Goal: Information Seeking & Learning: Learn about a topic

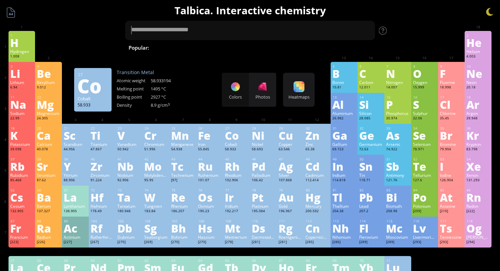
click at [236, 140] on div "Co" at bounding box center [236, 135] width 23 height 11
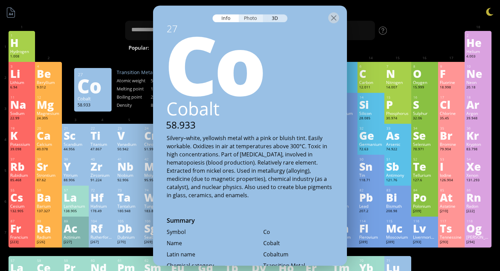
click at [258, 18] on div "Photo" at bounding box center [251, 18] width 24 height 8
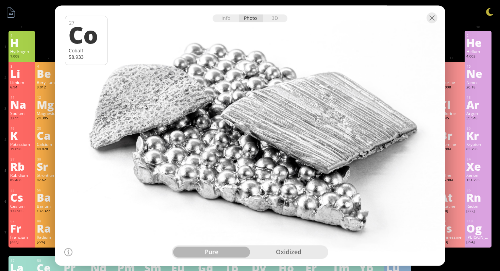
drag, startPoint x: 250, startPoint y: 109, endPoint x: 179, endPoint y: 74, distance: 79.2
click at [179, 74] on div at bounding box center [250, 135] width 394 height 263
click at [275, 17] on div "3D" at bounding box center [275, 18] width 24 height 8
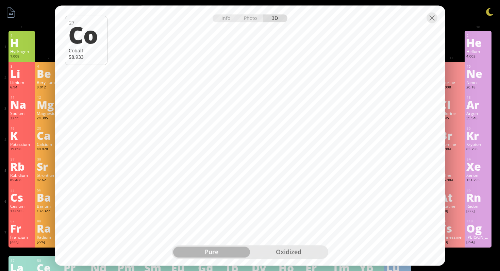
click at [275, 249] on div "oxidized" at bounding box center [288, 251] width 77 height 11
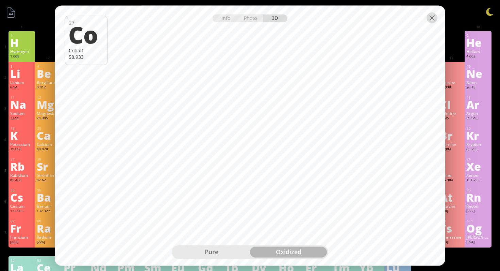
click at [434, 19] on div at bounding box center [431, 17] width 11 height 11
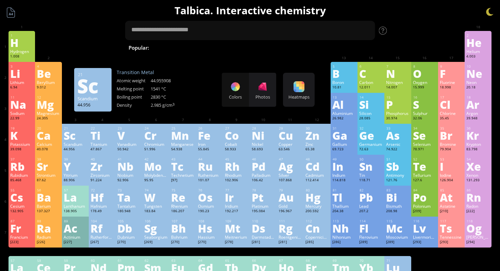
click at [65, 136] on div "Sc" at bounding box center [75, 135] width 23 height 11
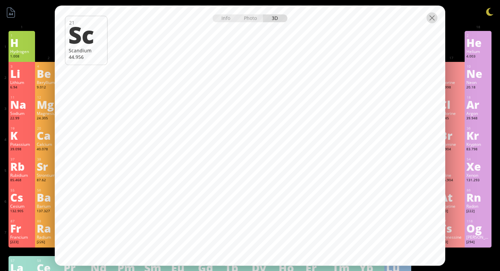
click at [435, 16] on div at bounding box center [431, 17] width 11 height 11
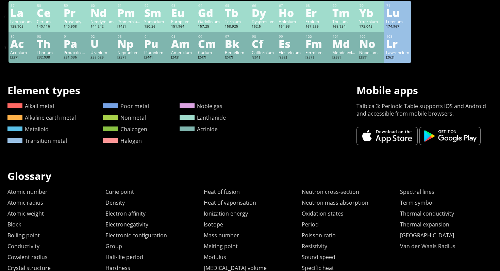
scroll to position [303, 0]
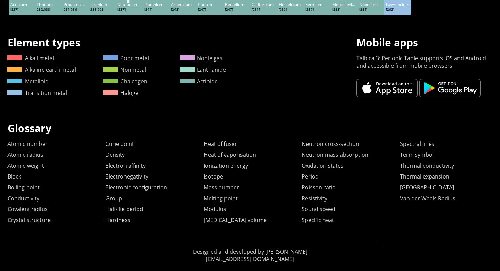
click at [129, 217] on link "Hardness" at bounding box center [117, 219] width 25 height 7
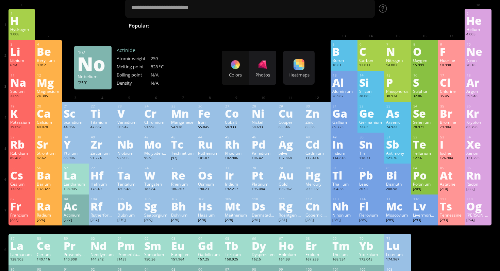
scroll to position [0, 0]
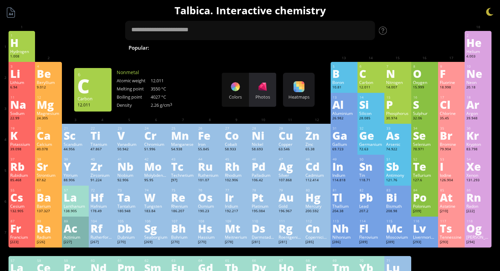
click at [263, 94] on div "Photos" at bounding box center [262, 97] width 27 height 6
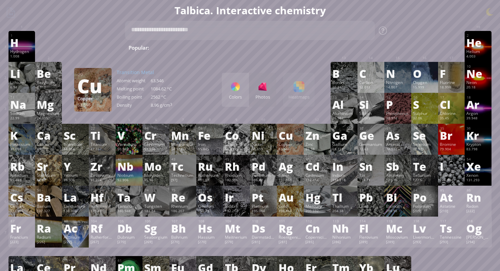
click at [228, 87] on div "Colors" at bounding box center [235, 90] width 27 height 34
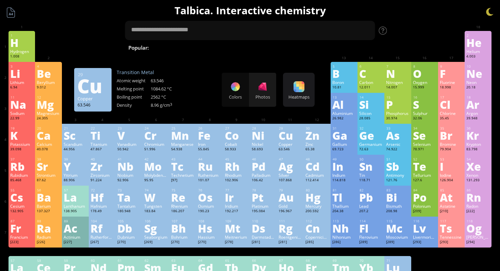
click at [261, 89] on div at bounding box center [262, 86] width 11 height 11
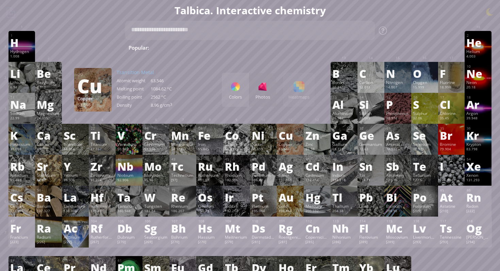
click at [301, 92] on div "Colors Photos Heatmaps Heatmaps Normal mode Melting point Boiling point Density…" at bounding box center [268, 90] width 93 height 34
click at [301, 84] on div "Colors Photos Heatmaps Heatmaps Normal mode Melting point Boiling point Density…" at bounding box center [268, 90] width 93 height 34
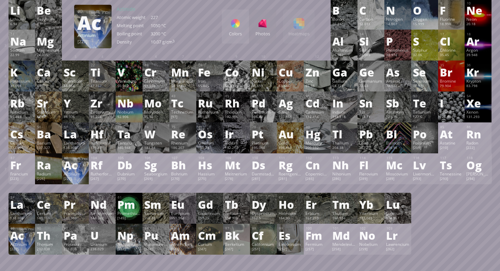
scroll to position [64, 0]
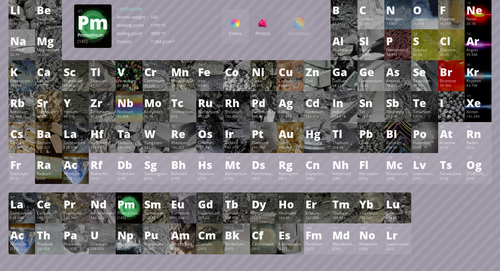
click at [130, 207] on div "Pm" at bounding box center [128, 203] width 23 height 11
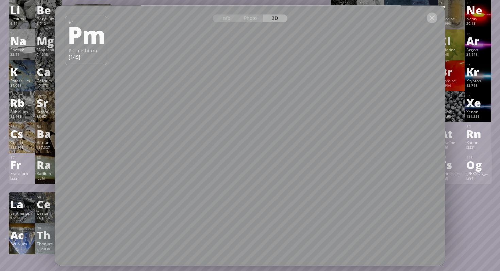
click at [433, 17] on div at bounding box center [431, 17] width 11 height 11
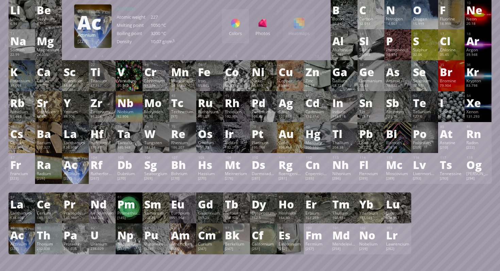
click at [83, 169] on div "Ac" at bounding box center [75, 164] width 23 height 11
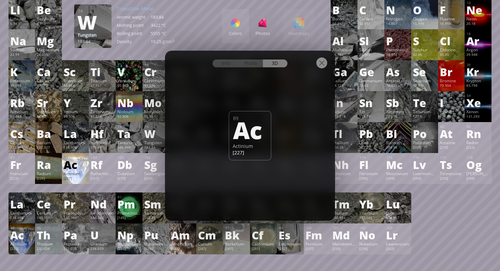
click at [277, 66] on div "Info Photo 3D" at bounding box center [249, 63] width 75 height 8
click at [252, 122] on div "Ac" at bounding box center [250, 129] width 34 height 23
click at [322, 62] on div at bounding box center [321, 62] width 11 height 11
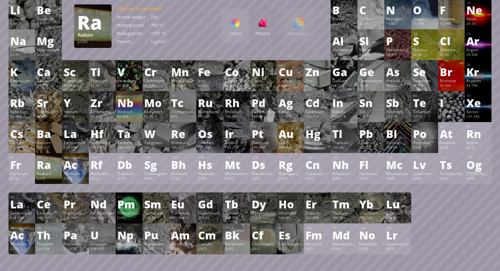
click at [47, 167] on div "Ra" at bounding box center [48, 164] width 23 height 11
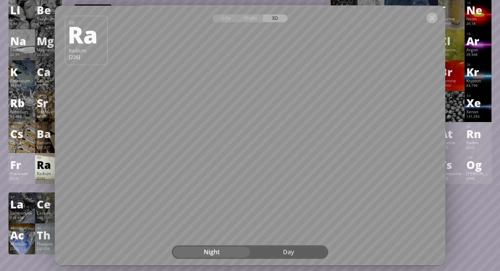
click at [431, 18] on div at bounding box center [431, 17] width 11 height 11
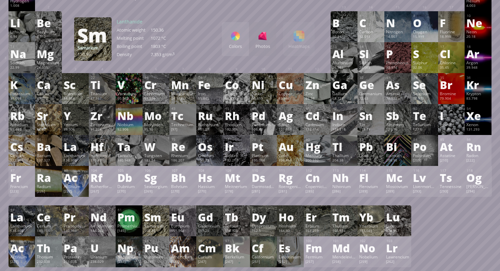
scroll to position [51, 0]
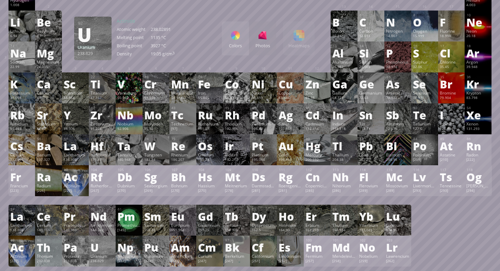
click at [108, 252] on div "U" at bounding box center [101, 247] width 23 height 11
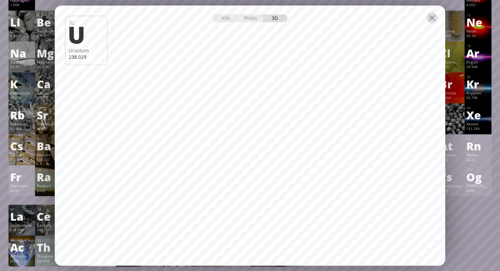
click at [432, 18] on div at bounding box center [431, 17] width 11 height 11
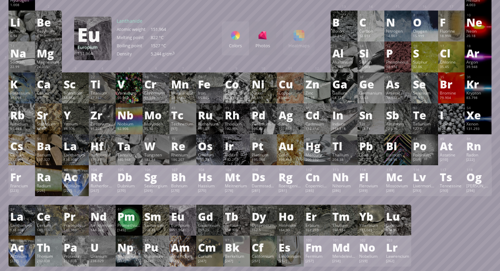
click at [178, 224] on div "Europium" at bounding box center [182, 224] width 23 height 5
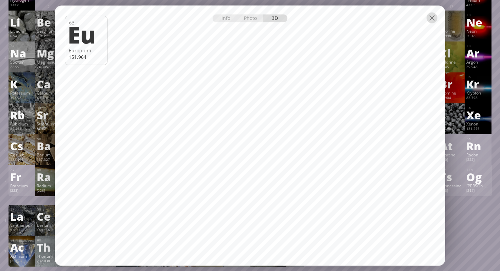
click at [430, 19] on div at bounding box center [431, 17] width 11 height 11
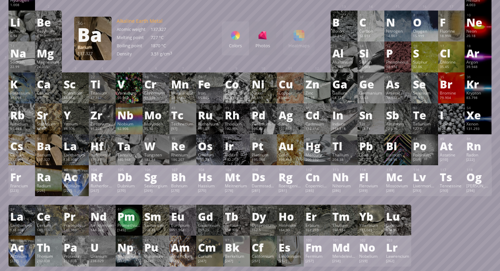
click at [49, 151] on div "Ba" at bounding box center [48, 145] width 23 height 11
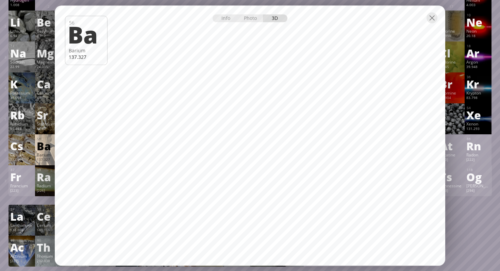
click at [432, 23] on div at bounding box center [250, 17] width 390 height 24
click at [432, 21] on div at bounding box center [431, 17] width 11 height 11
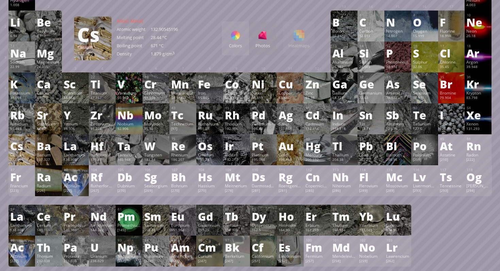
click at [22, 151] on div "Cs" at bounding box center [21, 145] width 23 height 11
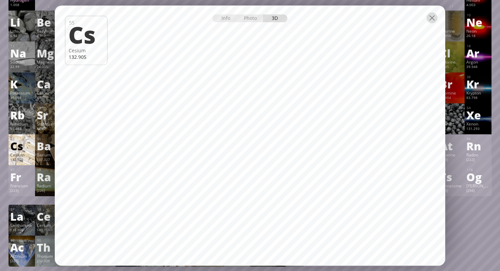
click at [432, 19] on div at bounding box center [431, 17] width 11 height 11
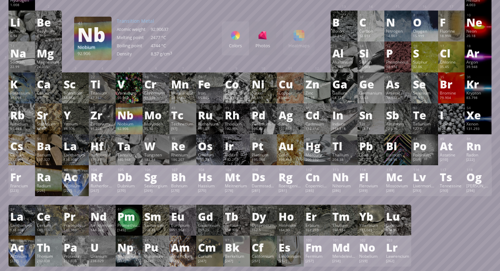
click at [129, 123] on div "Niobium" at bounding box center [128, 123] width 23 height 5
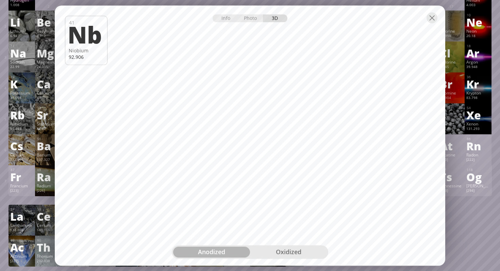
click at [288, 248] on div "oxidized" at bounding box center [288, 251] width 77 height 11
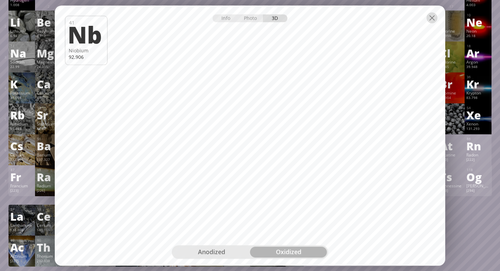
click at [430, 20] on div at bounding box center [431, 17] width 11 height 11
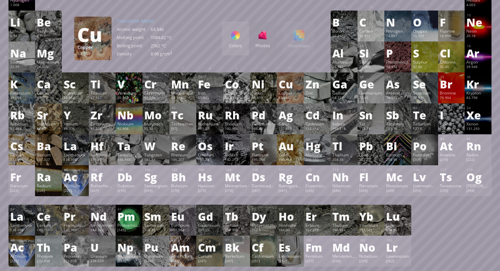
click at [244, 36] on div "Colors" at bounding box center [235, 38] width 27 height 34
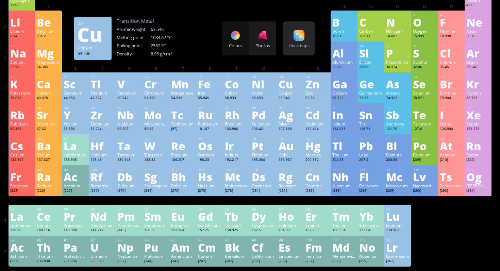
click at [289, 45] on div "Heatmaps" at bounding box center [298, 45] width 28 height 6
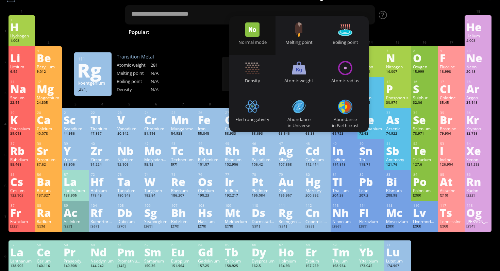
scroll to position [0, 0]
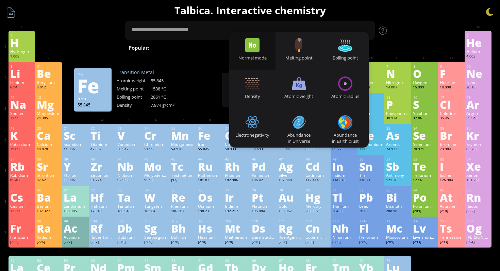
click at [187, 108] on div "11 Na Sodium 22.99 −1, 0, +1 −1, 0, +1 97.72 °C 883 °C 0.968 g/cm 3 [Ne]3s 1 12…" at bounding box center [249, 108] width 483 height 31
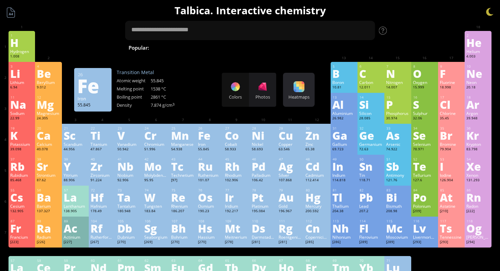
click at [286, 89] on div "Heatmaps Heatmaps Normal mode Melting point Boiling point Density Atomic weight…" at bounding box center [299, 90] width 32 height 34
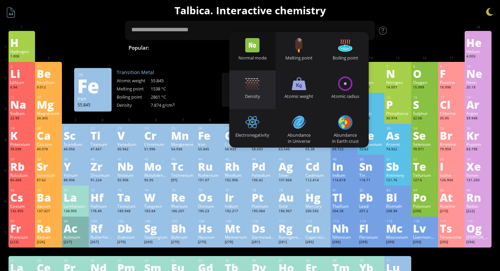
click at [258, 97] on div "Density" at bounding box center [252, 96] width 47 height 6
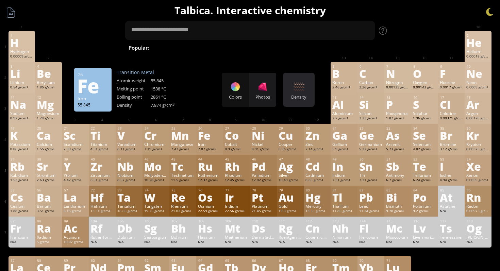
click at [301, 95] on div "Density" at bounding box center [298, 97] width 28 height 6
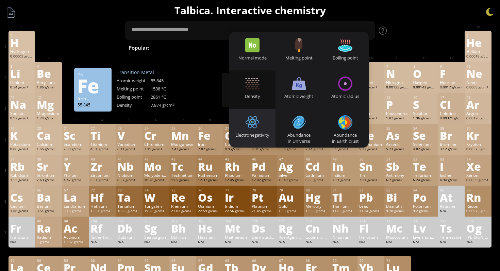
click at [248, 130] on div "Electronegativity" at bounding box center [252, 128] width 47 height 38
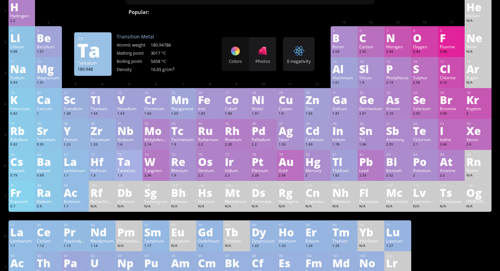
scroll to position [25, 0]
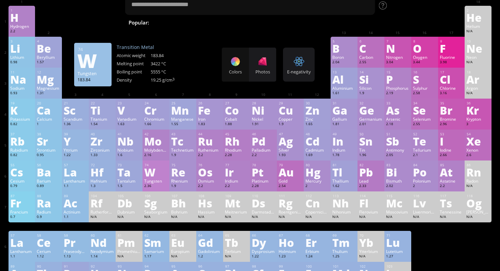
click at [158, 177] on div "W" at bounding box center [155, 172] width 23 height 11
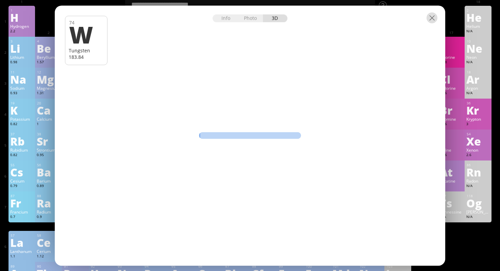
click at [431, 19] on div at bounding box center [431, 17] width 11 height 11
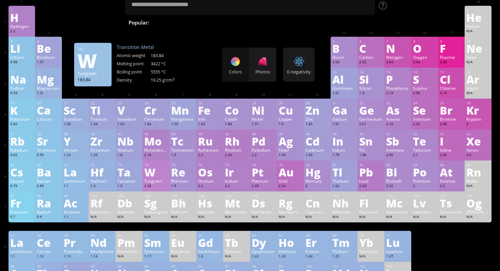
click at [155, 181] on div "Tungsten" at bounding box center [155, 180] width 23 height 5
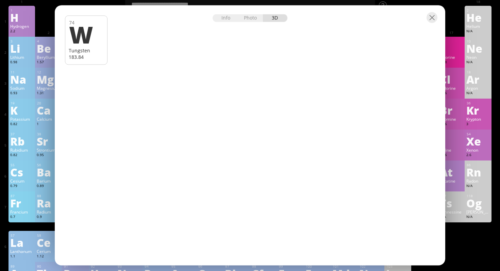
scroll to position [4, 0]
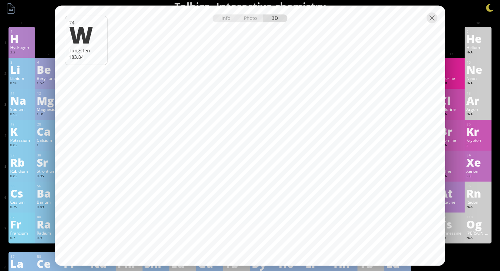
click at [227, 26] on div at bounding box center [250, 17] width 390 height 24
click at [228, 19] on div "Info" at bounding box center [225, 18] width 26 height 8
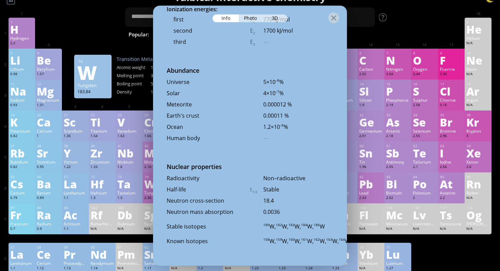
scroll to position [14, 0]
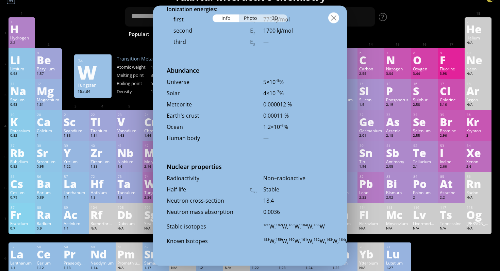
click at [332, 20] on div at bounding box center [333, 17] width 11 height 11
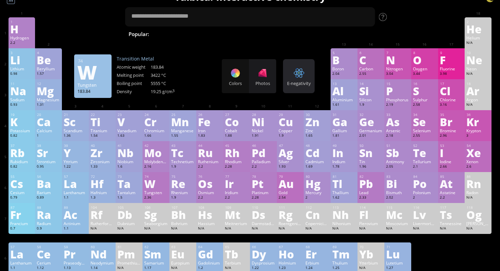
click at [297, 92] on div "E-negativity Heatmaps Normal mode Melting point Boiling point Density Atomic we…" at bounding box center [299, 76] width 32 height 34
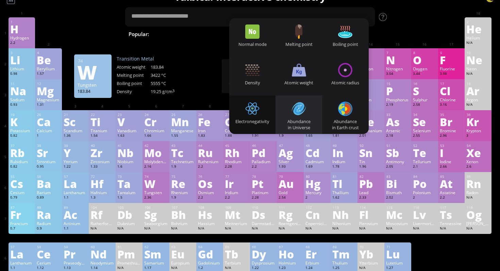
click at [297, 112] on div at bounding box center [299, 109] width 14 height 14
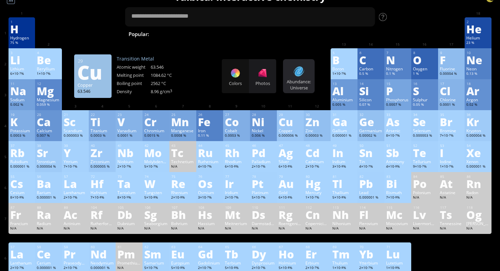
click at [301, 74] on div at bounding box center [298, 71] width 11 height 11
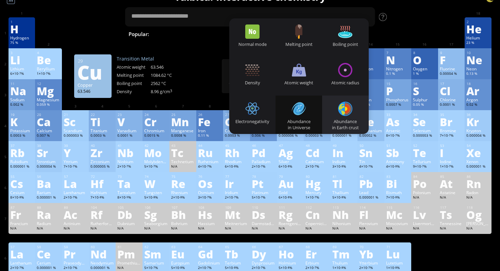
click at [341, 106] on div at bounding box center [345, 109] width 14 height 14
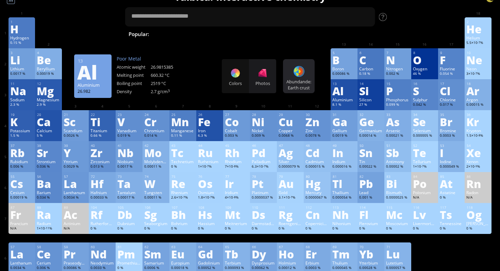
click at [299, 75] on div at bounding box center [298, 71] width 11 height 11
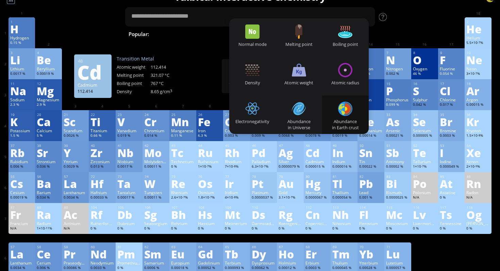
click at [325, 156] on div "Cd" at bounding box center [316, 152] width 23 height 11
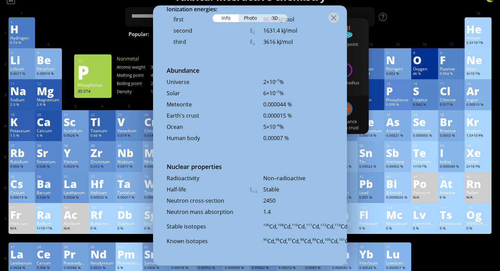
click at [404, 88] on div "P" at bounding box center [397, 90] width 23 height 11
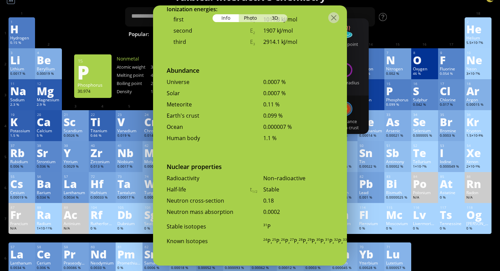
scroll to position [1406, 0]
click at [389, 24] on div at bounding box center [397, 22] width 23 height 5
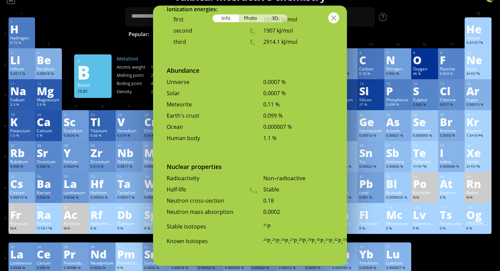
click at [334, 17] on div at bounding box center [333, 17] width 11 height 11
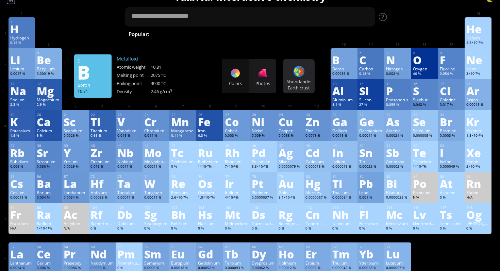
click at [303, 69] on div at bounding box center [298, 71] width 11 height 11
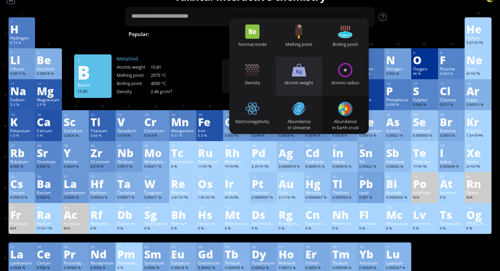
click at [308, 78] on div "Atomic weight" at bounding box center [298, 76] width 47 height 38
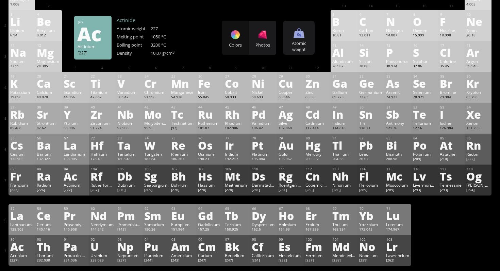
scroll to position [29, 0]
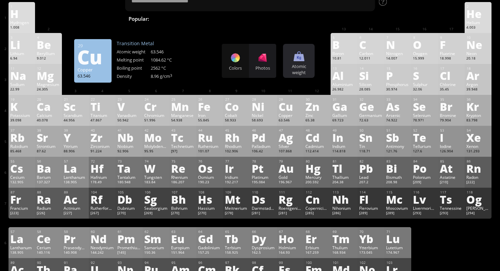
click at [290, 67] on div "Atomic weight" at bounding box center [298, 69] width 28 height 12
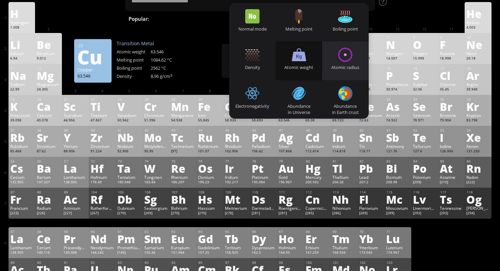
click at [340, 59] on div at bounding box center [345, 55] width 14 height 14
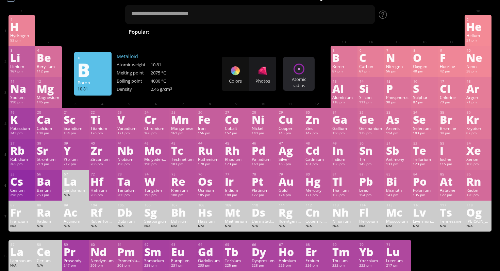
scroll to position [13, 0]
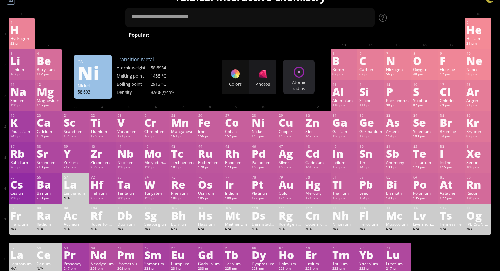
click at [295, 83] on div "Atomic radius" at bounding box center [298, 85] width 28 height 12
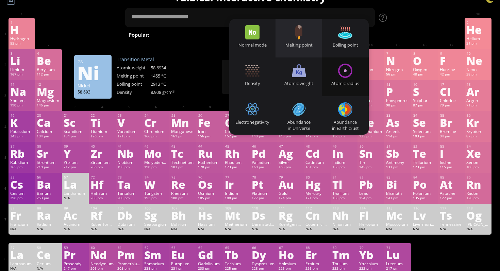
click at [295, 49] on div "Melting point" at bounding box center [298, 38] width 47 height 38
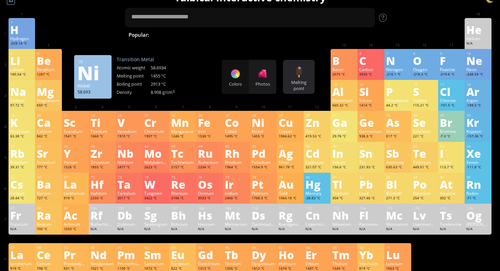
click at [289, 66] on div "Melting point Heatmaps Normal mode Melting point Boiling point Density Atomic w…" at bounding box center [299, 77] width 32 height 34
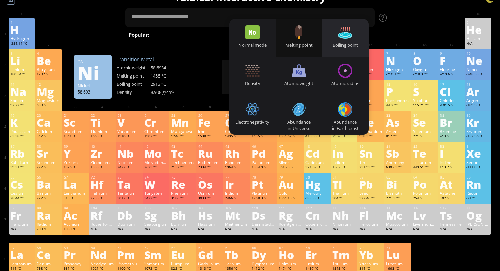
click at [342, 39] on div at bounding box center [345, 32] width 14 height 14
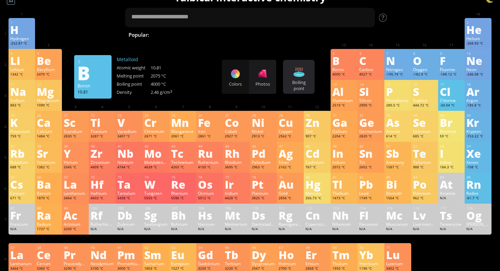
click at [303, 76] on div at bounding box center [298, 72] width 11 height 11
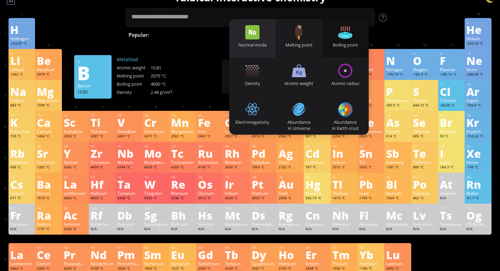
click at [258, 38] on div at bounding box center [252, 32] width 14 height 14
